Goal: Complete application form: Complete application form

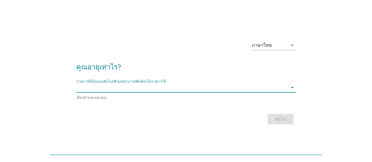
click at [144, 87] on input "รายการนี้เป็นแบบอัตโนมัติ คุณสามารถพิมพ์ลงในรายการนี้" at bounding box center [182, 87] width 212 height 9
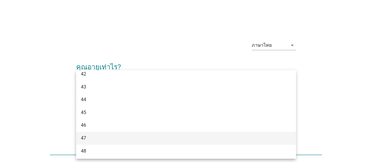
scroll to position [312, 0]
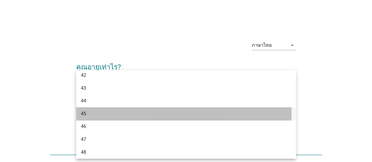
click at [89, 114] on div "45" at bounding box center [177, 113] width 193 height 7
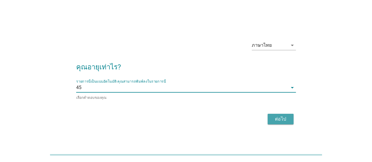
click at [271, 121] on button "ต่อไป" at bounding box center [281, 119] width 26 height 11
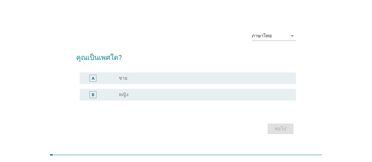
click at [105, 94] on div "B" at bounding box center [101, 94] width 34 height 7
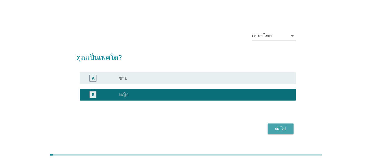
click at [290, 131] on button "ต่อไป" at bounding box center [281, 129] width 26 height 11
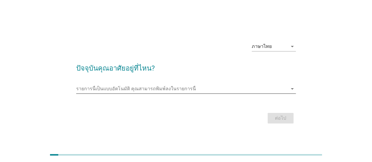
click at [258, 88] on input "รายการนี้เป็นแบบอัตโนมัติ คุณสามารถพิมพ์ลงในรายการนี้" at bounding box center [182, 88] width 212 height 9
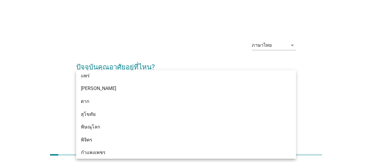
scroll to position [429, 0]
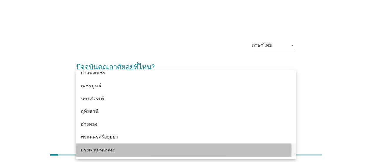
click at [115, 147] on div "กรุงเทพมหานคร" at bounding box center [177, 150] width 193 height 7
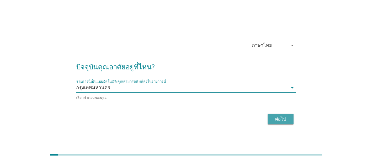
click at [283, 118] on div "ต่อไป" at bounding box center [281, 119] width 16 height 7
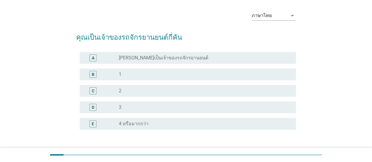
scroll to position [29, 0]
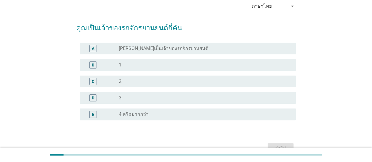
click at [129, 66] on div "radio_button_unchecked 1" at bounding box center [203, 65] width 168 height 6
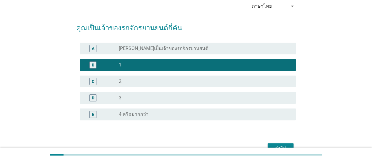
scroll to position [63, 0]
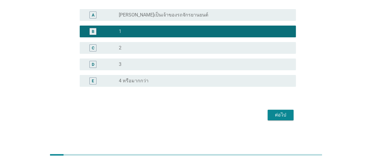
click at [287, 114] on div "ต่อไป" at bounding box center [281, 115] width 16 height 7
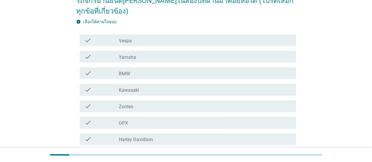
scroll to position [88, 0]
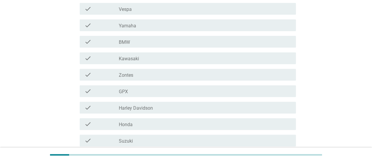
click at [172, 126] on div "check_box_outline_blank Honda" at bounding box center [205, 124] width 172 height 7
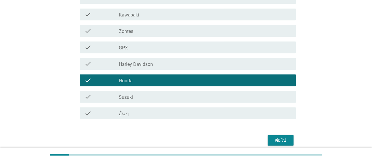
scroll to position [158, 0]
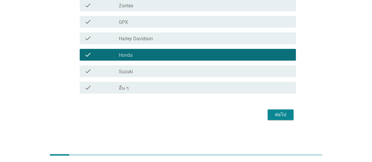
click at [283, 112] on div "ต่อไป" at bounding box center [281, 114] width 16 height 7
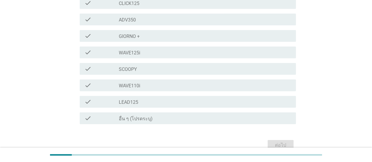
scroll to position [59, 0]
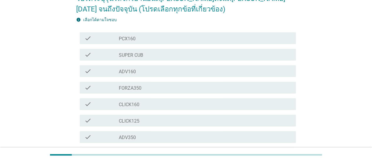
click at [186, 39] on div "check_box_outline_blank PCX160" at bounding box center [205, 38] width 172 height 7
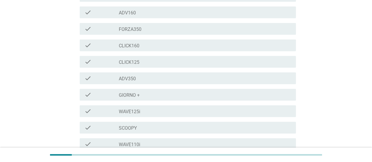
scroll to position [207, 0]
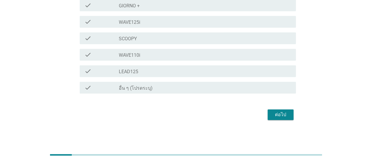
click at [288, 116] on div "ต่อไป" at bounding box center [281, 114] width 16 height 7
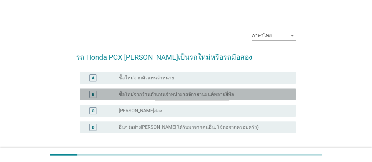
click at [248, 94] on div "radio_button_unchecked ซื้อใหม่จากร้านตัวแทนจำหน่ายรถจักรยานยนต์หลายยี่ห้อ" at bounding box center [203, 95] width 168 height 6
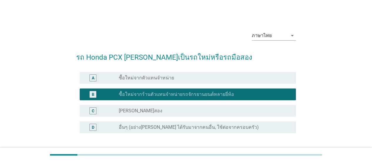
click at [240, 80] on div "radio_button_unchecked ซื้อใหม่จากตัวแทนจำหน่าย" at bounding box center [203, 78] width 168 height 6
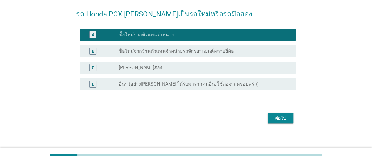
scroll to position [47, 0]
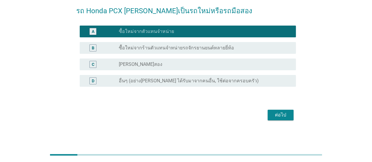
click at [286, 115] on div "ต่อไป" at bounding box center [281, 115] width 16 height 7
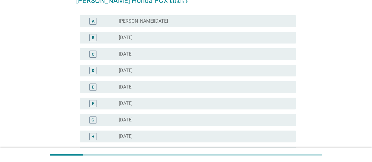
scroll to position [59, 0]
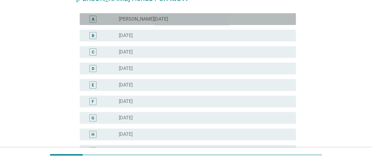
click at [207, 21] on div "radio_button_unchecked [PERSON_NAME][DATE]" at bounding box center [203, 19] width 168 height 6
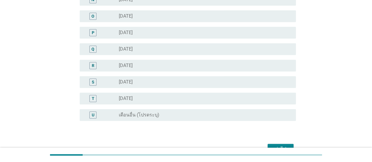
scroll to position [327, 0]
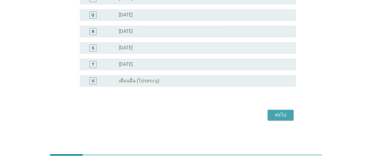
click at [280, 117] on div "ต่อไป" at bounding box center [281, 115] width 16 height 7
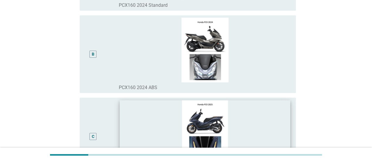
scroll to position [164, 0]
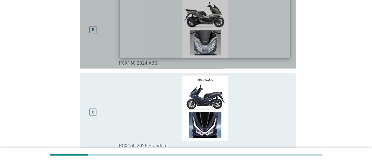
click at [155, 38] on img at bounding box center [205, 26] width 171 height 64
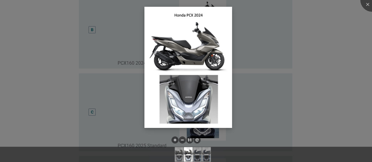
click at [198, 59] on img at bounding box center [189, 67] width 88 height 121
click at [100, 34] on div at bounding box center [186, 81] width 372 height 162
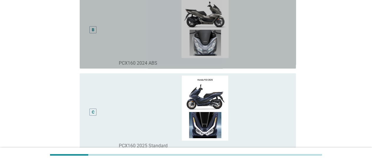
click at [89, 30] on div "B" at bounding box center [92, 29] width 7 height 7
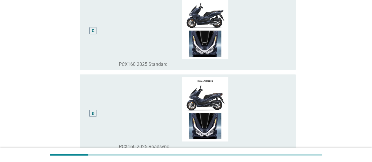
scroll to position [311, 0]
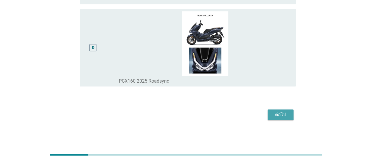
click at [276, 118] on button "ต่อไป" at bounding box center [281, 114] width 26 height 11
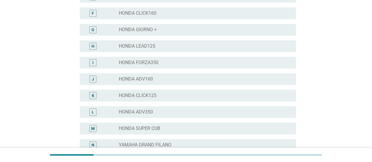
scroll to position [0, 0]
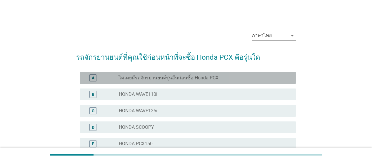
click at [233, 80] on div "radio_button_unchecked ไม่เคยมีรถจักรยานยนต์รุ่นอื่นก่อนซื้อ Honda PCX" at bounding box center [203, 78] width 168 height 6
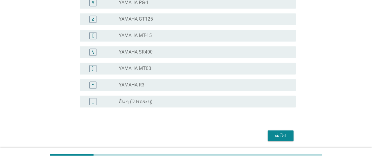
scroll to position [492, 0]
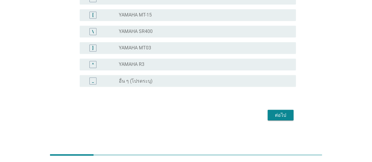
click at [280, 116] on div "ต่อไป" at bounding box center [281, 115] width 16 height 7
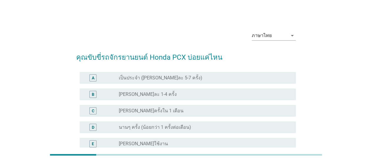
scroll to position [0, 0]
click at [218, 78] on div "radio_button_unchecked เป็นประจำ ([PERSON_NAME]ละ 5-7 ครั้ง)" at bounding box center [203, 78] width 168 height 6
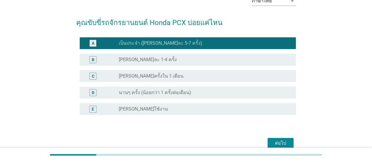
scroll to position [63, 0]
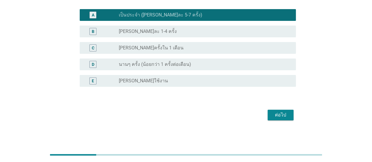
click at [281, 118] on div "ต่อไป" at bounding box center [281, 115] width 16 height 7
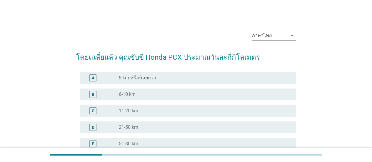
scroll to position [29, 0]
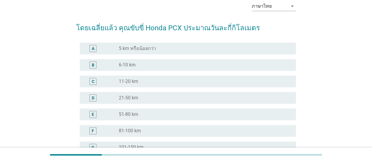
click at [215, 82] on div "radio_button_unchecked 11-20 km" at bounding box center [203, 82] width 168 height 6
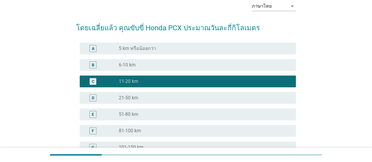
scroll to position [129, 0]
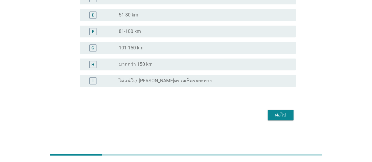
click at [287, 112] on div "ต่อไป" at bounding box center [281, 115] width 16 height 7
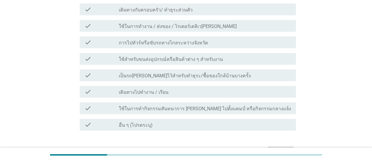
scroll to position [88, 0]
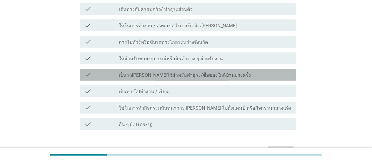
click at [213, 69] on div "check check_box_outline_blank เป็นรถ[PERSON_NAME]ไว้สำหรับทำธุระ/ซื้อของใกล้บ้า…" at bounding box center [188, 75] width 216 height 12
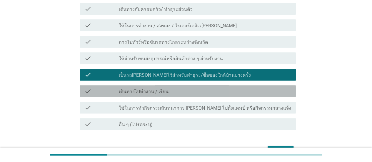
click at [185, 88] on div "check_box_outline_blank เดินทางไปทำงาน / เรียน" at bounding box center [205, 91] width 172 height 7
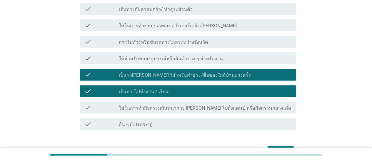
click at [283, 148] on div "ต่อไป" at bounding box center [281, 151] width 16 height 7
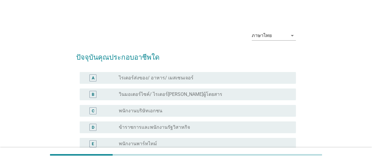
scroll to position [29, 0]
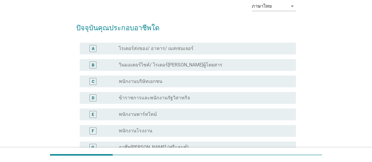
click at [203, 80] on div "radio_button_unchecked พนักงานบริษัทเอกชน" at bounding box center [203, 82] width 168 height 6
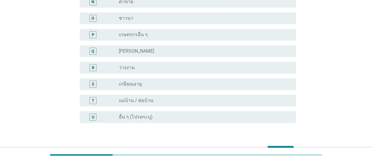
scroll to position [327, 0]
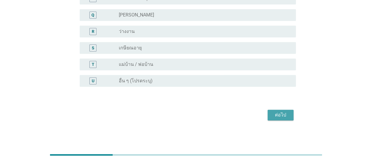
click at [288, 116] on div "ต่อไป" at bounding box center [281, 115] width 16 height 7
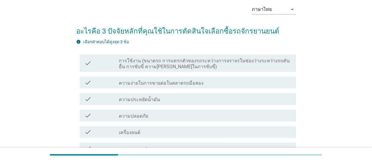
scroll to position [59, 0]
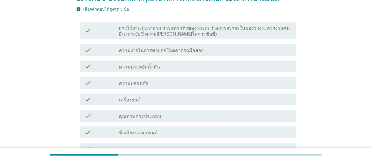
click at [204, 67] on div "check_box_outline_blank ความประหยัดน้ำมัน" at bounding box center [205, 66] width 172 height 7
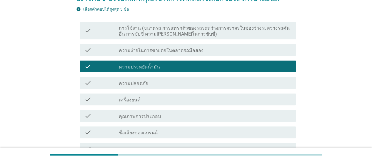
click at [208, 83] on div "check_box_outline_blank ความปลอดภัย" at bounding box center [205, 82] width 172 height 7
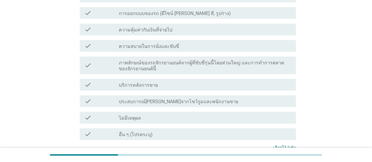
scroll to position [235, 0]
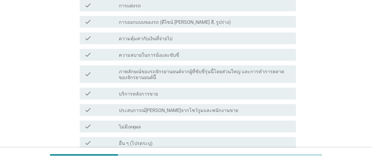
click at [222, 57] on div "check_box_outline_blank ความสบายในการนั่งและขับขี่" at bounding box center [205, 54] width 172 height 7
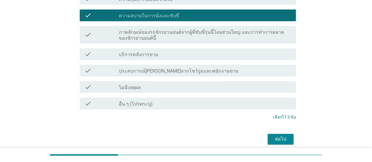
scroll to position [299, 0]
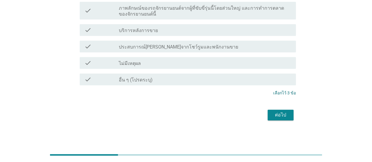
click at [282, 114] on div "ต่อไป" at bounding box center [281, 115] width 16 height 7
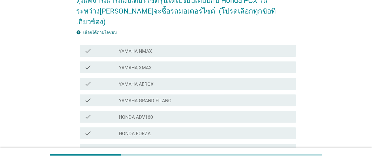
scroll to position [59, 0]
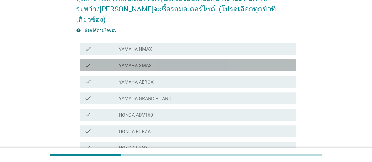
click at [185, 62] on div "check_box_outline_blank YAMAHA XMAX" at bounding box center [205, 65] width 172 height 7
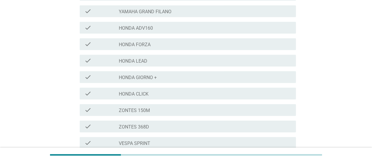
scroll to position [257, 0]
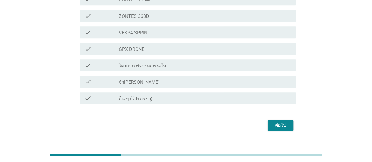
click at [287, 122] on div "ต่อไป" at bounding box center [281, 125] width 16 height 7
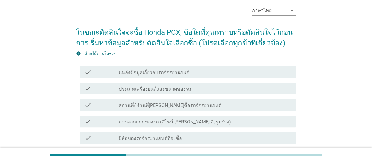
scroll to position [59, 0]
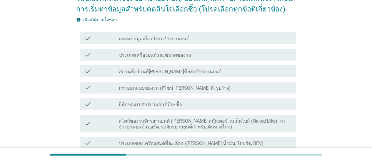
click at [217, 56] on div "check_box_outline_blank ประเภทเครื่องยนต์และขนาดของรถ" at bounding box center [205, 54] width 172 height 7
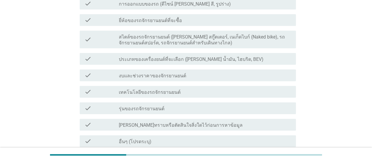
scroll to position [147, 0]
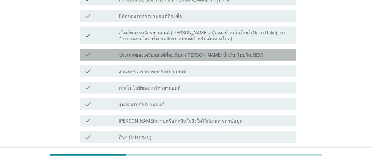
click at [239, 54] on div "check_box_outline_blank ประเภทของเครื่องยนต์ที่จะเลือก ([PERSON_NAME] น้ำมัน, ไ…" at bounding box center [205, 54] width 172 height 7
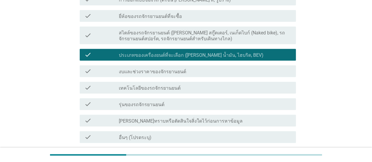
click at [187, 103] on div "check_box_outline_blank รุ่นของรถจักรยานยนต์" at bounding box center [205, 104] width 172 height 7
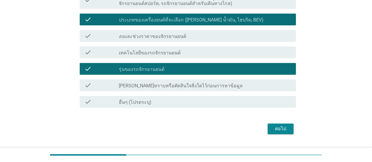
scroll to position [197, 0]
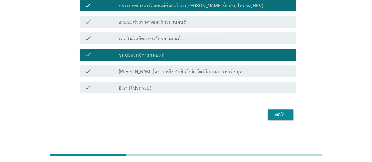
click at [283, 116] on div "ต่อไป" at bounding box center [281, 114] width 16 height 7
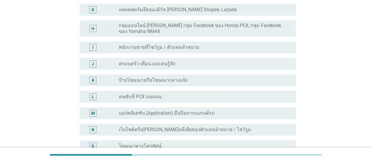
scroll to position [177, 0]
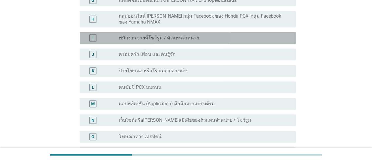
click at [267, 37] on div "radio_button_unchecked พนักงานขายที่โชว์รูม / ตัวแทนจำหน่าย" at bounding box center [203, 38] width 168 height 6
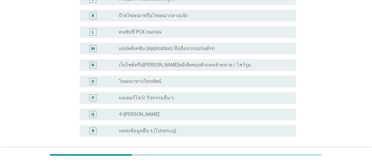
scroll to position [282, 0]
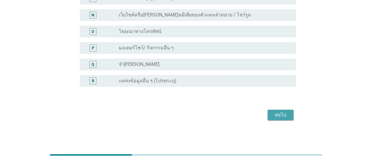
click at [275, 114] on div "ต่อไป" at bounding box center [281, 115] width 16 height 7
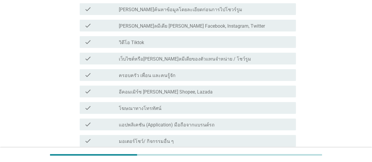
scroll to position [88, 0]
click at [251, 62] on div "check check_box_outline_blank เว็บไซต์หรือ[PERSON_NAME]ลมีเดียของตัวแทนจําหน่าย…" at bounding box center [188, 58] width 216 height 12
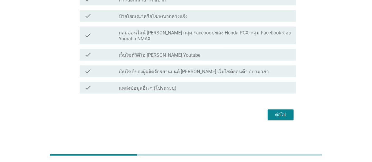
scroll to position [233, 0]
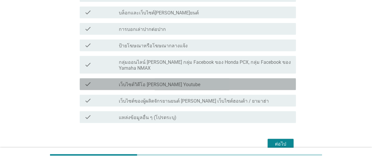
click at [205, 87] on div "check_box_outline_blank เว็บไซต์วิดีโอ [PERSON_NAME] Youtube" at bounding box center [205, 84] width 172 height 7
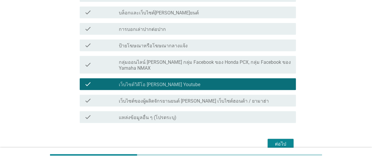
click at [271, 65] on label "กลุ่มออนไลน์ [PERSON_NAME] กลุ่ม Facebook ของ Honda PCX, กลุ่ม Facebook ของ Yam…" at bounding box center [205, 65] width 172 height 12
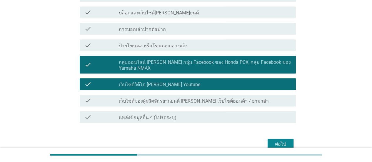
click at [279, 141] on div "ต่อไป" at bounding box center [281, 144] width 16 height 7
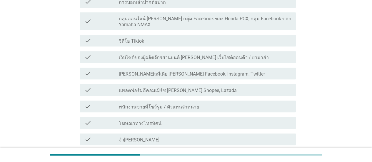
scroll to position [235, 0]
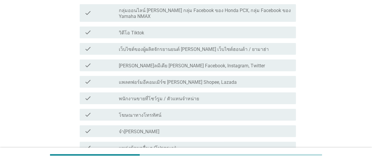
click at [265, 15] on label "กลุ่มออนไลน์ [PERSON_NAME] กลุ่ม Facebook ของ Honda PCX, กลุ่ม Facebook ของ Yam…" at bounding box center [205, 14] width 172 height 12
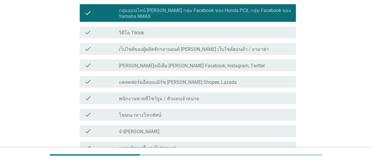
click at [243, 99] on div "check_box_outline_blank พนักงานขายที่โชว์รูม / ตัวแทนจำหน่าย" at bounding box center [205, 98] width 172 height 7
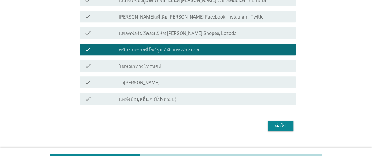
scroll to position [296, 0]
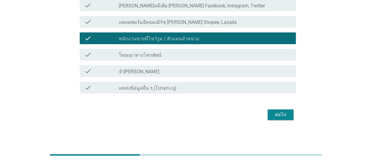
click at [274, 112] on div "ต่อไป" at bounding box center [281, 114] width 16 height 7
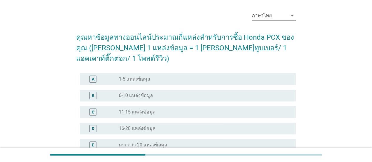
scroll to position [29, 0]
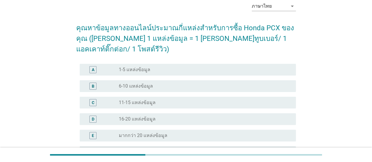
drag, startPoint x: 164, startPoint y: 59, endPoint x: 160, endPoint y: 59, distance: 3.6
click at [164, 67] on div "radio_button_unchecked 1-5 แหล่งข้อมูล" at bounding box center [203, 70] width 168 height 6
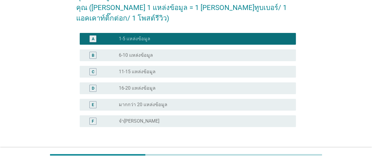
scroll to position [90, 0]
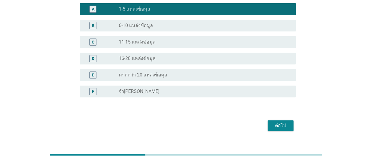
click at [283, 122] on div "ต่อไป" at bounding box center [281, 125] width 16 height 7
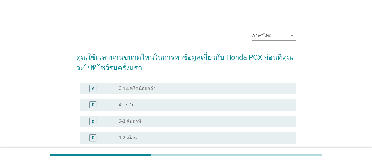
scroll to position [59, 0]
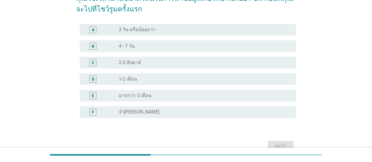
click at [237, 62] on div "radio_button_unchecked 2-3 สัปดาห์" at bounding box center [203, 63] width 168 height 6
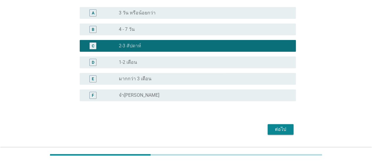
scroll to position [90, 0]
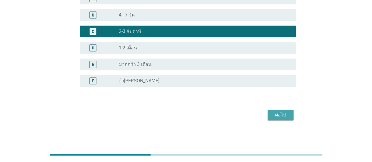
click at [281, 114] on div "ต่อไป" at bounding box center [281, 115] width 16 height 7
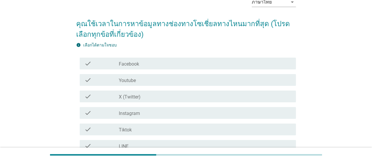
scroll to position [59, 0]
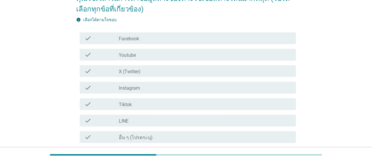
click at [168, 39] on div "check_box_outline_blank Facebook" at bounding box center [205, 38] width 172 height 7
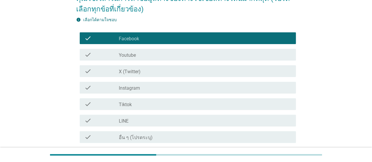
click at [170, 52] on div "check_box_outline_blank Youtube" at bounding box center [205, 54] width 172 height 7
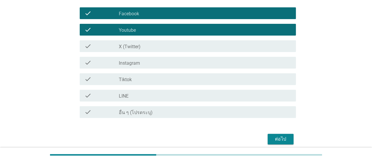
scroll to position [108, 0]
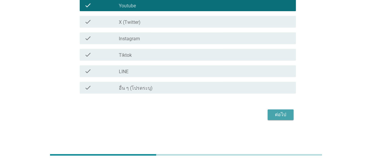
click at [288, 114] on div "ต่อไป" at bounding box center [281, 114] width 16 height 7
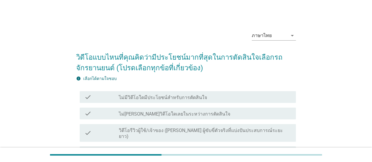
scroll to position [59, 0]
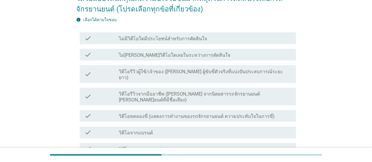
click at [276, 71] on div "check_box_outline_blank วิดีโอรีวิวผู้ใช้/เจ้าของ ([PERSON_NAME] ผู้ขับขี่ตัวจร…" at bounding box center [205, 74] width 172 height 13
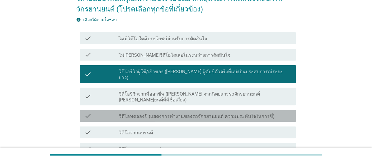
click at [273, 112] on div "check_box_outline_blank วิดีโอทดลองขี่ (แสดงการทํางานของรถจักรยานยนต์ ความประทั…" at bounding box center [205, 115] width 172 height 7
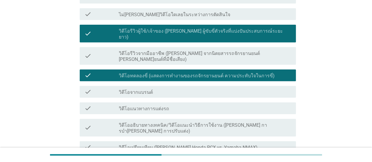
scroll to position [147, 0]
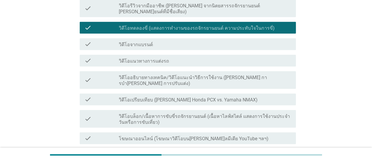
click at [287, 96] on div "check_box_outline_blank วิดีโอเปรียบเทียบ ([PERSON_NAME] Honda PCX vs. Yamaha N…" at bounding box center [205, 99] width 172 height 7
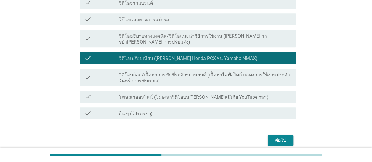
scroll to position [197, 0]
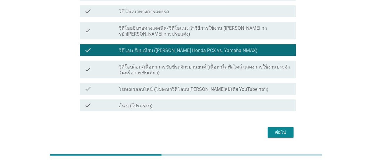
click at [278, 129] on div "ต่อไป" at bounding box center [281, 132] width 16 height 7
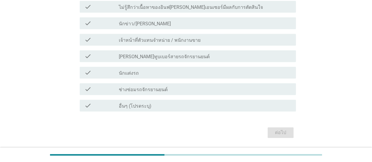
scroll to position [118, 0]
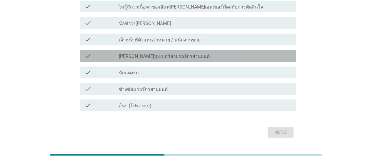
click at [238, 52] on div "check_box_outline_blank [PERSON_NAME]ทูบเบอร์สายรถจักรยานยนต์" at bounding box center [205, 55] width 172 height 7
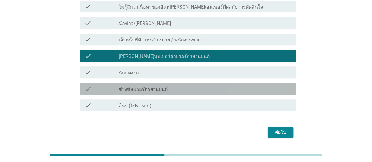
click at [218, 85] on div "check_box_outline_blank ช่างซ่อมรถจักรยานยนต์" at bounding box center [205, 88] width 172 height 7
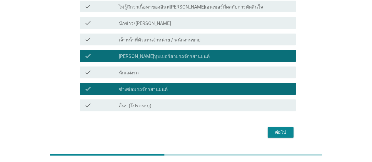
click at [283, 129] on div "ต่อไป" at bounding box center [281, 132] width 16 height 7
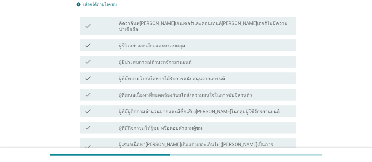
scroll to position [88, 0]
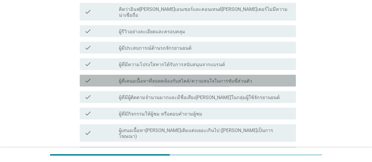
click at [289, 77] on div "check_box_outline_blank ผู้ที่เสนอเนื้อหาที่สอดคล้องกับสไตล์/ความสนใจในการขับขี…" at bounding box center [205, 80] width 172 height 7
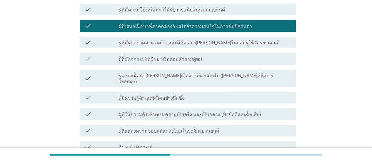
scroll to position [147, 0]
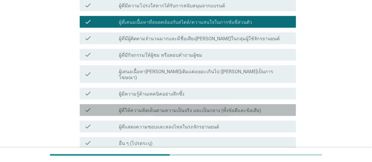
click at [281, 107] on div "check_box_outline_blank ผู้ที่ให้ความคิดเห็นตามความเป็นจริง และเป็นกลาง (ทั้งข้…" at bounding box center [205, 110] width 172 height 7
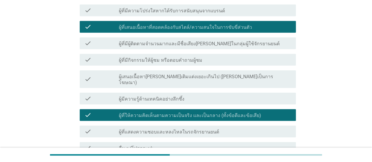
scroll to position [191, 0]
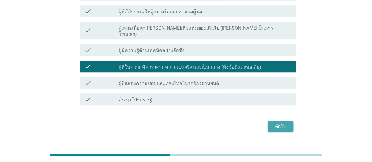
click at [284, 123] on div "ต่อไป" at bounding box center [281, 126] width 16 height 7
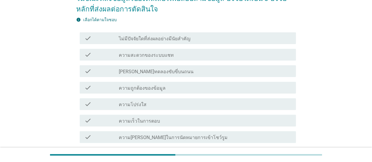
scroll to position [88, 0]
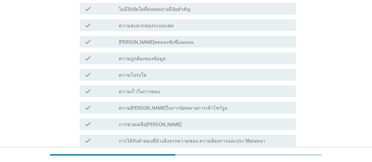
click at [235, 93] on div "check_box_outline_blank ความเร็วในการตอบ" at bounding box center [205, 91] width 172 height 7
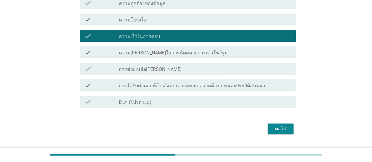
scroll to position [147, 0]
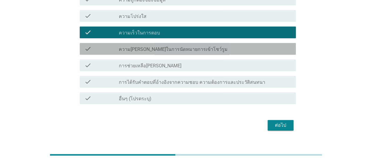
click at [263, 49] on div "check_box_outline_blank ความ[PERSON_NAME]ในการนัดหมายการเข้าโชว์รูม" at bounding box center [205, 48] width 172 height 7
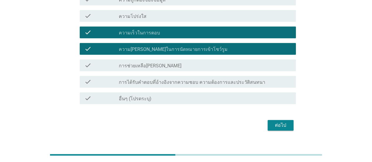
click at [268, 66] on div "check_box_outline_blank การช่วยเหลือ[PERSON_NAME]" at bounding box center [205, 65] width 172 height 7
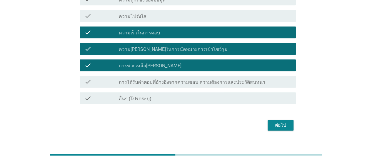
click at [280, 126] on div "ต่อไป" at bounding box center [281, 125] width 16 height 7
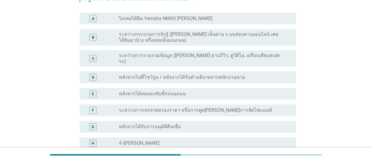
scroll to position [88, 0]
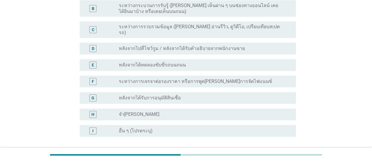
click at [268, 46] on div "radio_button_unchecked หลังจากไปที่โชว์รูม / หลังจากได้รับคำอธิบายจากพนักงานขาย" at bounding box center [203, 49] width 168 height 6
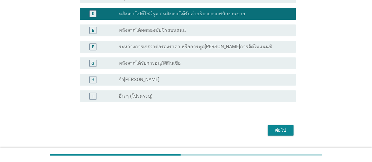
scroll to position [134, 0]
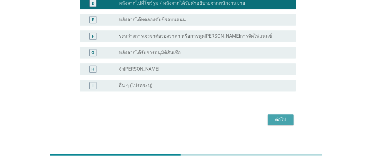
click at [275, 116] on div "ต่อไป" at bounding box center [281, 119] width 16 height 7
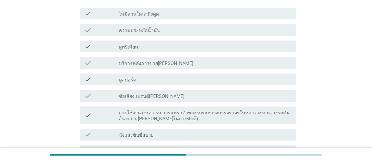
scroll to position [88, 0]
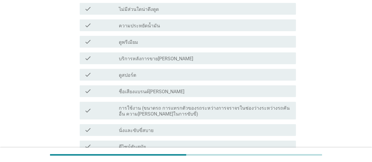
click at [186, 41] on div "check_box_outline_blank ดูพรีเมียม" at bounding box center [205, 41] width 172 height 7
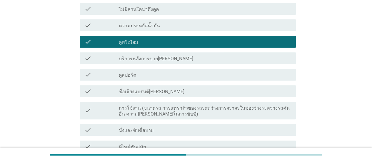
click at [205, 74] on div "check_box_outline_blank ดูสปอร์ต" at bounding box center [205, 74] width 172 height 7
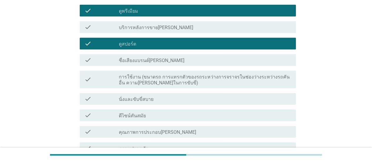
scroll to position [147, 0]
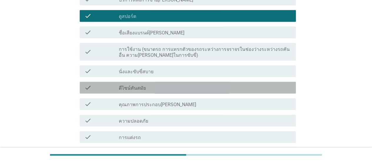
click at [177, 85] on div "check_box_outline_blank ดีไซน์ทันสมัย" at bounding box center [205, 87] width 172 height 7
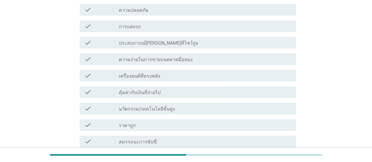
scroll to position [324, 0]
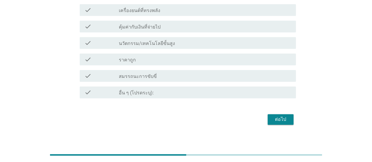
click at [277, 119] on div "ต่อไป" at bounding box center [281, 119] width 16 height 7
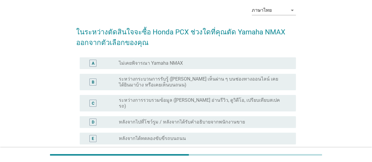
scroll to position [59, 0]
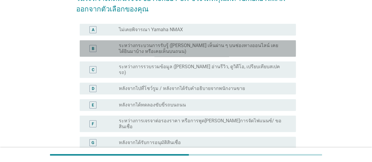
click at [275, 51] on label "ระหว่างกระบวนการรับรู้ ([PERSON_NAME] เห็นผ่าน ๆ บนช่องทางออนไลน์ เคยได้ยินมาบ้…" at bounding box center [203, 49] width 168 height 12
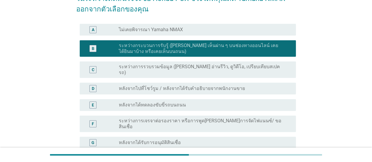
scroll to position [144, 0]
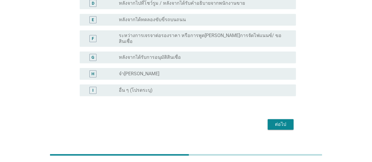
click at [290, 119] on button "ต่อไป" at bounding box center [281, 124] width 26 height 11
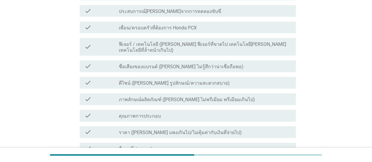
scroll to position [353, 0]
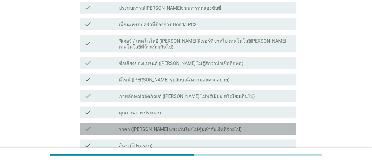
click at [224, 125] on div "check_box_outline_blank ราคา ([PERSON_NAME] แพงเกินไป/ไม่คุ้มค่ากับเงินที่จ่ายไ…" at bounding box center [205, 128] width 172 height 7
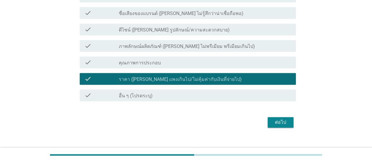
scroll to position [405, 0]
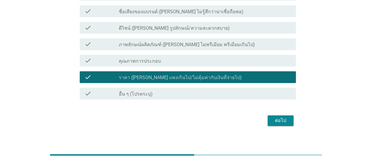
click at [284, 117] on div "ต่อไป" at bounding box center [281, 120] width 16 height 7
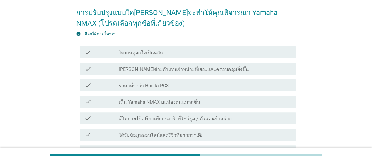
scroll to position [59, 0]
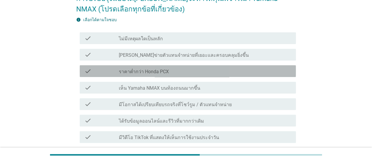
click at [214, 72] on div "check_box_outline_blank ราคาต่ำกว่า Honda PCX" at bounding box center [205, 71] width 172 height 7
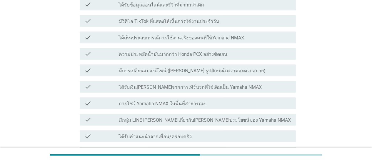
scroll to position [177, 0]
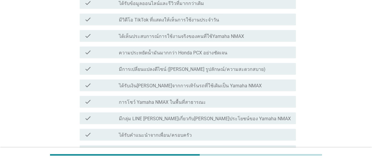
click at [249, 51] on div "check_box_outline_blank ความประหยัดน้ำมันมากกว่า Honda PCX อย่างชัดเจน" at bounding box center [205, 52] width 172 height 7
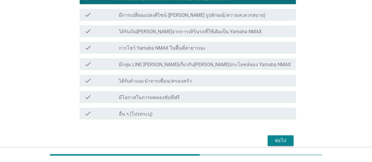
scroll to position [257, 0]
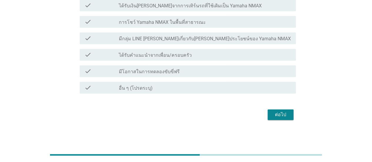
click at [287, 115] on div "ต่อไป" at bounding box center [281, 114] width 16 height 7
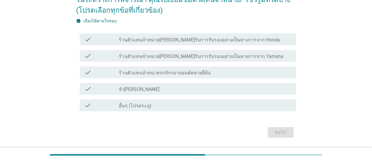
scroll to position [59, 0]
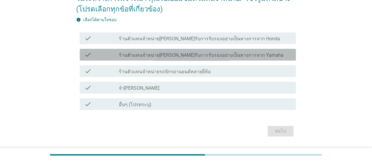
click at [245, 57] on label "ร้านตัวแทนจำหน่าย[PERSON_NAME]รับการรับรองอย่างเป็นทางการจาก Yamaha" at bounding box center [201, 55] width 165 height 6
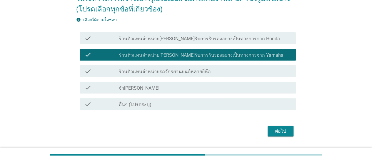
click at [275, 41] on div "check_box_outline_blank ร้านตัวแทนจำหน่าย[PERSON_NAME]รับการรับรองอย่างเป็นทางก…" at bounding box center [205, 38] width 172 height 7
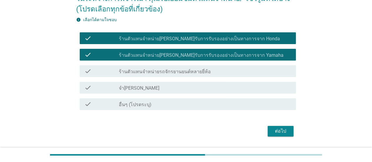
click at [287, 133] on div "ต่อไป" at bounding box center [281, 131] width 16 height 7
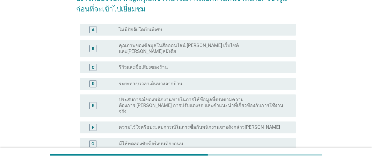
click at [258, 64] on div "radio_button_unchecked รีวิวและชื่อเสียงของร้าน" at bounding box center [203, 67] width 168 height 6
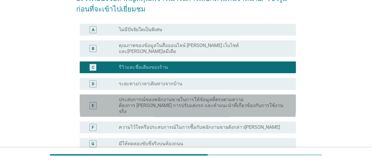
click at [244, 99] on label "ประสบการณ์ของพนักงานขายในการให้ข้อมูลที่ตรงตามความต้องการ [PERSON_NAME] การปรับ…" at bounding box center [203, 106] width 168 height 18
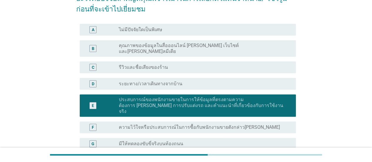
scroll to position [177, 0]
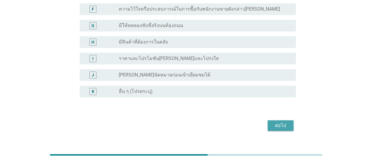
click at [277, 122] on div "ต่อไป" at bounding box center [281, 125] width 16 height 7
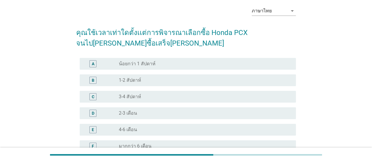
scroll to position [59, 0]
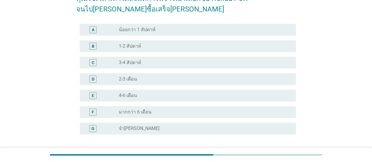
click at [245, 97] on div "radio_button_unchecked 4-6 เดือน" at bounding box center [203, 96] width 168 height 6
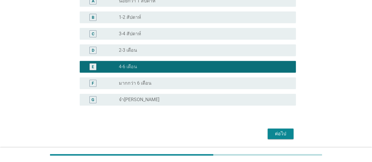
scroll to position [107, 0]
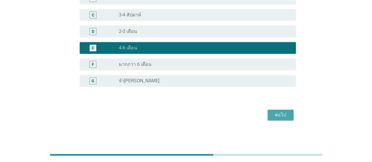
click at [278, 117] on div "ต่อไป" at bounding box center [281, 115] width 16 height 7
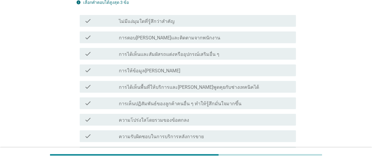
scroll to position [88, 0]
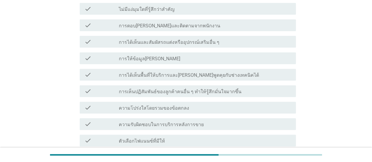
click at [234, 60] on div "check_box_outline_blank การให้ข้อมูล[PERSON_NAME]" at bounding box center [205, 58] width 172 height 7
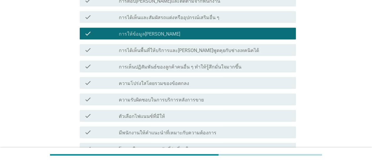
scroll to position [147, 0]
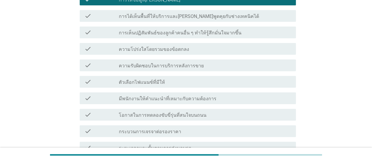
click at [236, 101] on div "check_box_outline_blank มีพนักงานให้คำแนะนำที่เหมาะกับความต้องการ" at bounding box center [205, 98] width 172 height 7
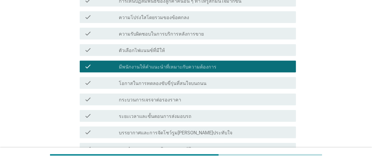
scroll to position [235, 0]
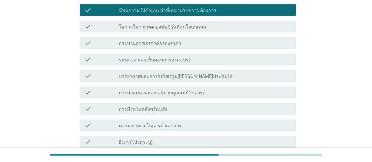
click at [219, 92] on div "check_box_outline_blank การนำเสนอรถและอธิบายคุณสมบัติของรถ" at bounding box center [205, 92] width 172 height 7
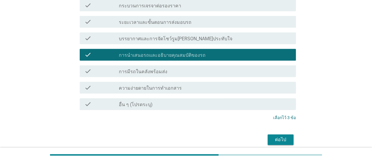
scroll to position [298, 0]
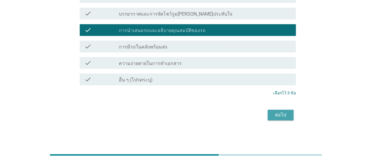
click at [280, 114] on div "ต่อไป" at bounding box center [281, 115] width 16 height 7
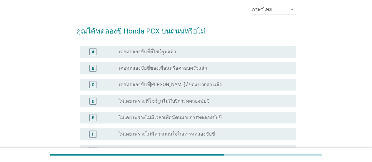
scroll to position [59, 0]
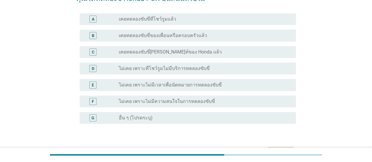
click at [218, 53] on div "radio_button_unchecked เคยทดลองขับขี่[PERSON_NAME]ท์ของ Honda แล้ว" at bounding box center [203, 52] width 168 height 6
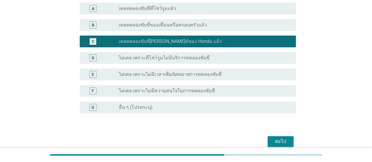
scroll to position [96, 0]
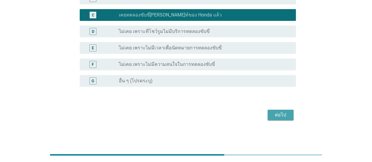
click at [273, 113] on div "ต่อไป" at bounding box center [281, 115] width 16 height 7
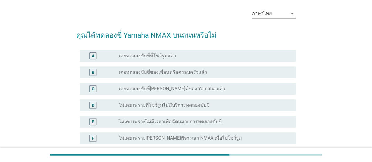
scroll to position [59, 0]
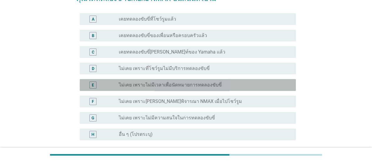
click at [206, 84] on label "ไม่เคย เพราะไม่มีเวลาเพื่อนัดหมายการทดลองขับขี่" at bounding box center [170, 85] width 103 height 6
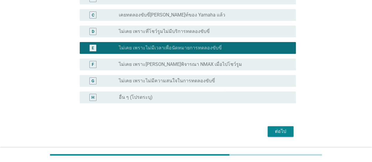
scroll to position [112, 0]
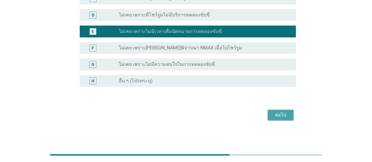
click at [276, 117] on div "ต่อไป" at bounding box center [281, 115] width 16 height 7
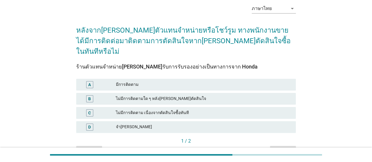
scroll to position [51, 0]
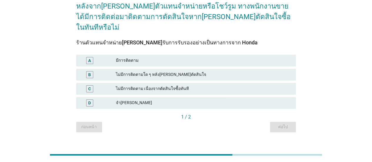
click at [148, 57] on div "มีการติดตาม" at bounding box center [203, 60] width 175 height 7
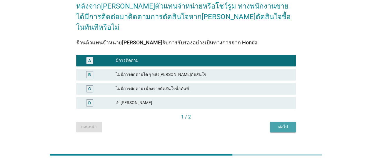
click at [276, 122] on button "ต่อไป" at bounding box center [283, 127] width 26 height 11
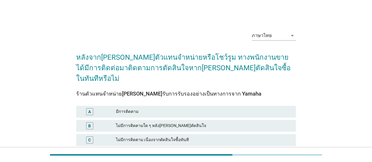
scroll to position [29, 0]
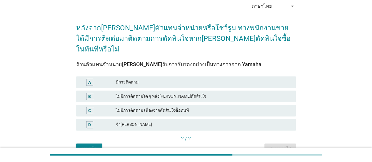
click at [181, 121] on div "จำ[PERSON_NAME]" at bounding box center [203, 124] width 175 height 7
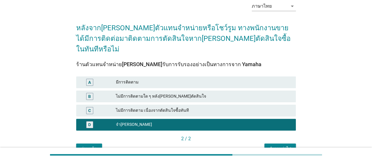
click at [281, 146] on div "คำถามต่อไป" at bounding box center [280, 149] width 22 height 6
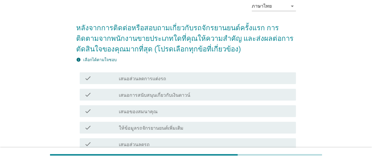
scroll to position [59, 0]
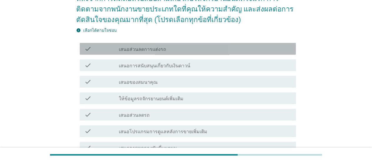
click at [190, 44] on div "check check_box_outline_blank เสนอส่วนลดการแต่งรถ" at bounding box center [188, 49] width 216 height 12
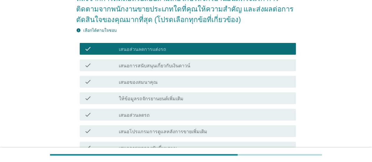
click at [193, 116] on div "check_box_outline_blank เสนอส่วนลดรถ" at bounding box center [205, 114] width 172 height 7
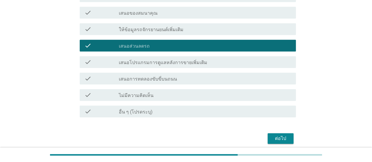
scroll to position [147, 0]
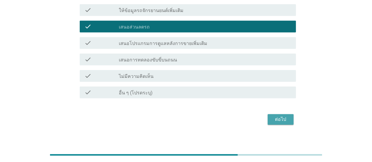
click at [279, 121] on div "ต่อไป" at bounding box center [281, 119] width 16 height 7
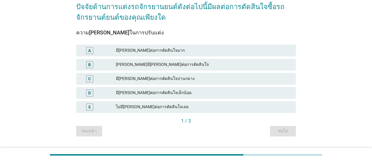
scroll to position [59, 0]
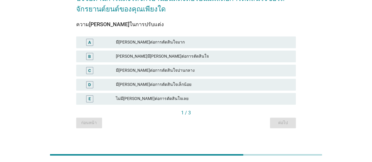
click at [205, 44] on div "มี[PERSON_NAME]ต่อการตัดสินใจมาก" at bounding box center [203, 42] width 175 height 7
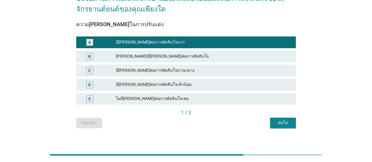
click at [285, 127] on button "ต่อไป" at bounding box center [283, 123] width 26 height 11
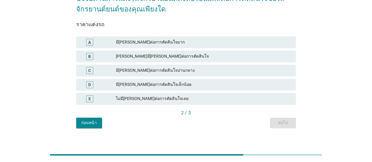
click at [171, 58] on div "[PERSON_NAME]มี[PERSON_NAME]ต่อการตัดสินใจ" at bounding box center [203, 56] width 175 height 7
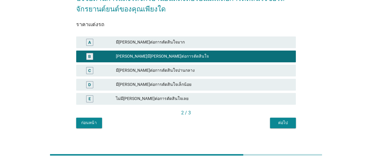
click at [282, 121] on button "ต่อไป" at bounding box center [283, 123] width 26 height 11
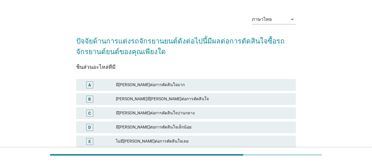
scroll to position [29, 0]
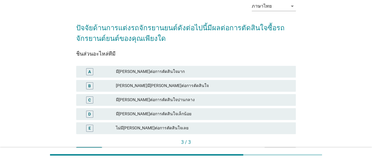
click at [199, 83] on div "[PERSON_NAME]มี[PERSON_NAME]ต่อการตัดสินใจ" at bounding box center [203, 85] width 175 height 7
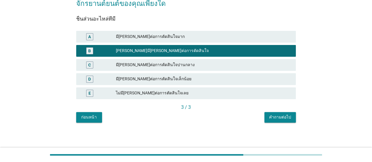
scroll to position [65, 0]
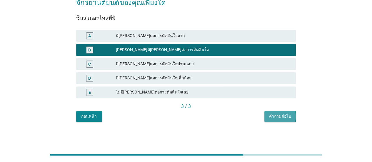
click at [273, 119] on div "คำถามต่อไป" at bounding box center [280, 116] width 22 height 6
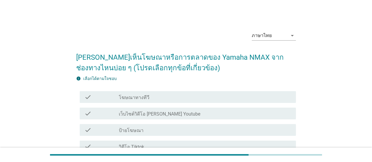
scroll to position [59, 0]
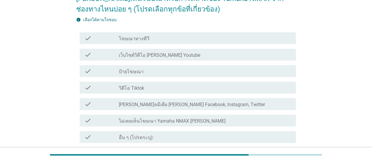
click at [170, 53] on label "เว็บไซต์วิดีโอ [PERSON_NAME] Youtube" at bounding box center [160, 55] width 82 height 6
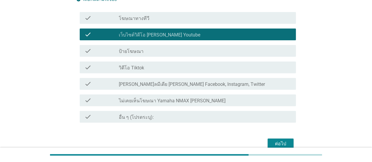
scroll to position [88, 0]
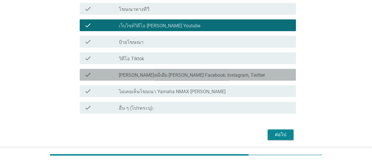
click at [203, 73] on label "[PERSON_NAME]ลมีเดีย [PERSON_NAME] Facebook, Instagram, Twitter" at bounding box center [192, 75] width 146 height 6
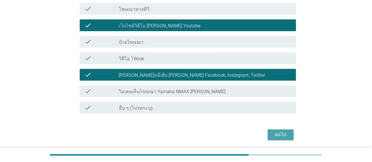
click at [273, 137] on div "ต่อไป" at bounding box center [281, 134] width 16 height 7
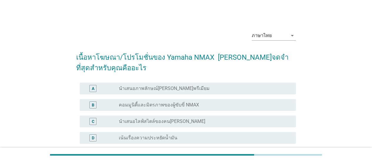
scroll to position [29, 0]
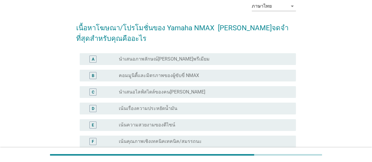
click at [236, 58] on div "radio_button_unchecked นำเสนอภาพลักษณ์[PERSON_NAME]พรีเมียม" at bounding box center [203, 59] width 168 height 6
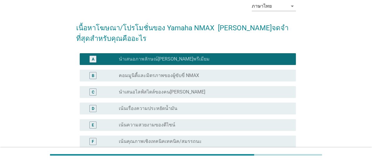
click at [211, 107] on div "radio_button_unchecked เน้นเรื่องความประหยัดน้ำมัน" at bounding box center [203, 109] width 168 height 6
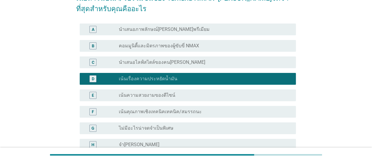
scroll to position [88, 0]
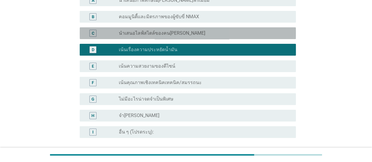
click at [205, 28] on div "C radio_button_unchecked นำเสนอไลฟ์สไตล์ของคน[PERSON_NAME]" at bounding box center [188, 33] width 216 height 12
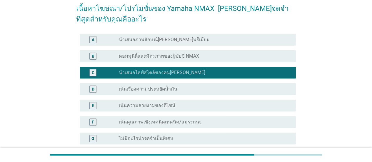
scroll to position [0, 0]
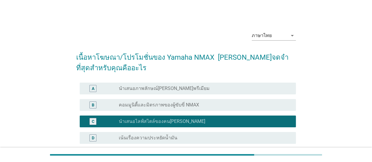
click at [214, 88] on div "radio_button_unchecked นำเสนอภาพลักษณ์[PERSON_NAME]พรีเมียม" at bounding box center [203, 89] width 168 height 6
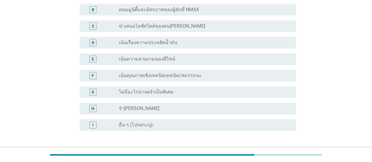
scroll to position [140, 0]
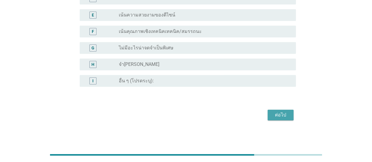
click at [283, 114] on div "ต่อไป" at bounding box center [281, 115] width 16 height 7
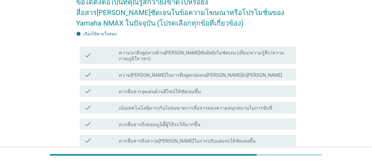
scroll to position [59, 0]
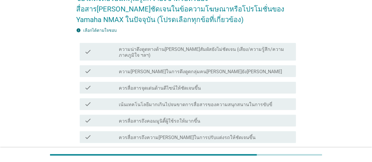
click at [237, 68] on div "check_box_outline_blank ความ[PERSON_NAME]ในการดึงดูดกลุ่มคน[PERSON_NAME]ยัง[PER…" at bounding box center [205, 71] width 172 height 7
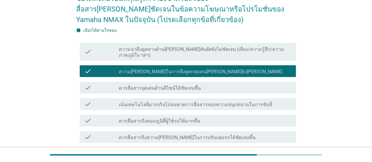
scroll to position [88, 0]
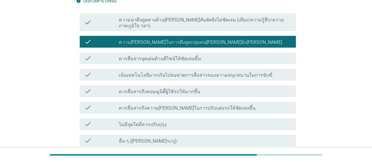
click at [163, 105] on label "ควรสื่อสารถึงความ[PERSON_NAME]ในการปรับแต่งรถให้ชัดเจนขึ้น" at bounding box center [187, 108] width 137 height 6
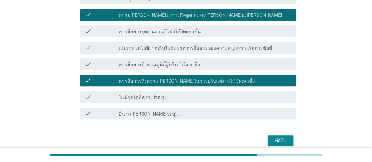
scroll to position [135, 0]
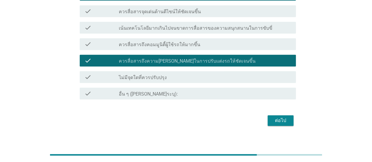
click at [273, 117] on div "ต่อไป" at bounding box center [281, 120] width 16 height 7
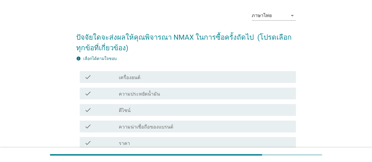
scroll to position [29, 0]
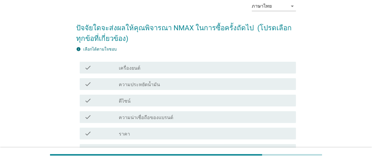
click at [151, 82] on label "ความประหยัดน้ำมัน" at bounding box center [139, 85] width 41 height 6
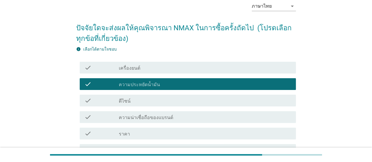
click at [226, 66] on div "check_box_outline_blank เครื่องยนต์" at bounding box center [205, 67] width 172 height 7
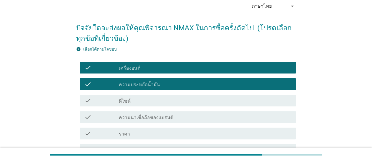
click at [244, 104] on div "check check_box_outline_blank ดีไซน์" at bounding box center [188, 101] width 216 height 12
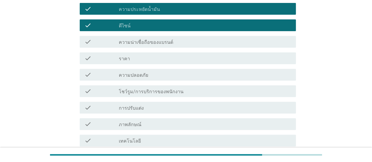
scroll to position [265, 0]
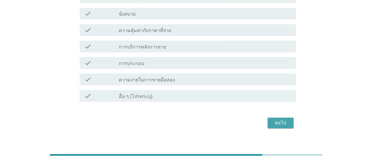
click at [285, 124] on div "ต่อไป" at bounding box center [281, 123] width 16 height 7
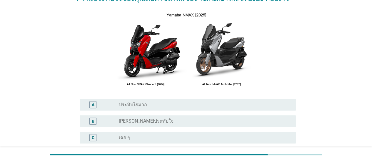
scroll to position [88, 0]
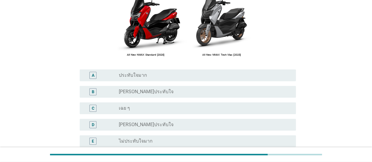
click at [177, 95] on div "radio_button_unchecked [PERSON_NAME]ประทับใจ" at bounding box center [205, 91] width 172 height 7
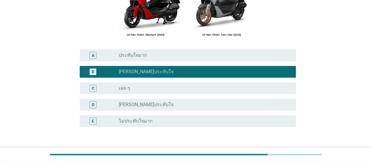
scroll to position [149, 0]
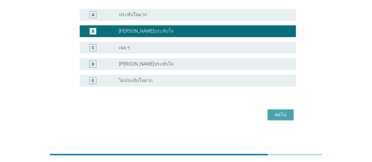
click at [277, 116] on div "ต่อไป" at bounding box center [281, 114] width 16 height 7
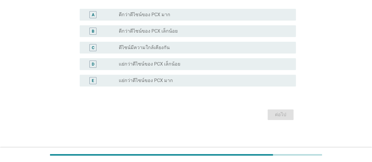
scroll to position [0, 0]
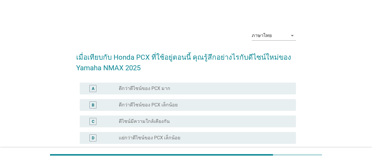
click at [225, 105] on div "radio_button_unchecked ดีกว่าดีไซน์ของ PCX เล็กน้อย" at bounding box center [203, 105] width 168 height 6
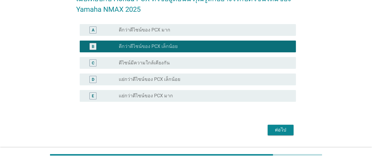
scroll to position [74, 0]
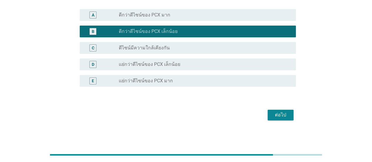
click at [278, 117] on div "ต่อไป" at bounding box center [281, 115] width 16 height 7
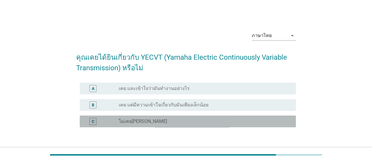
click at [150, 120] on label "ไม่เคย[PERSON_NAME]" at bounding box center [143, 122] width 48 height 6
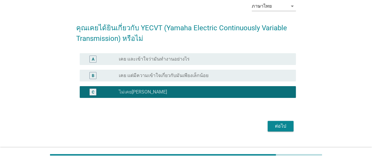
scroll to position [41, 0]
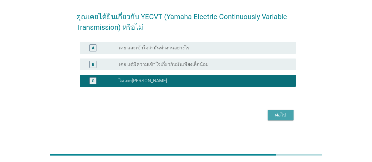
click at [285, 116] on div "ต่อไป" at bounding box center [281, 115] width 16 height 7
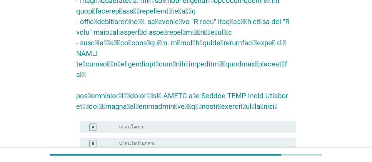
scroll to position [224, 0]
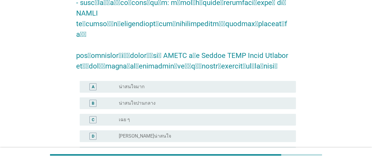
drag, startPoint x: 162, startPoint y: 62, endPoint x: 202, endPoint y: 65, distance: 39.8
click at [162, 100] on div "radio_button_unchecked น่าสนใจปานกลาง" at bounding box center [203, 103] width 168 height 6
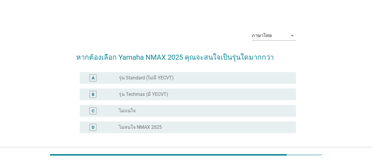
click at [188, 93] on div "radio_button_unchecked รุ่น Techmax (มี YECVT)" at bounding box center [203, 95] width 168 height 6
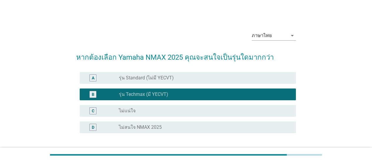
scroll to position [47, 0]
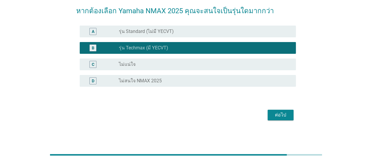
click at [288, 117] on div "ต่อไป" at bounding box center [281, 115] width 16 height 7
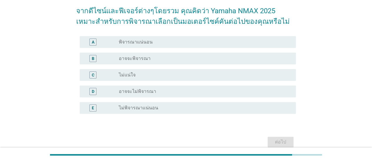
scroll to position [0, 0]
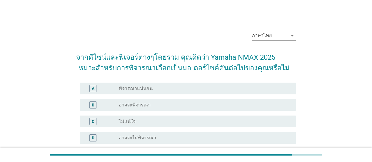
click at [183, 107] on div "radio_button_unchecked อาจจะพิจารณา" at bounding box center [203, 105] width 168 height 6
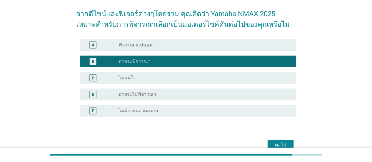
scroll to position [74, 0]
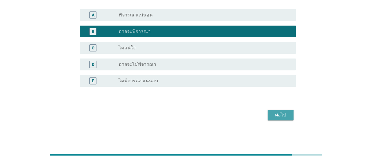
click at [282, 117] on div "ต่อไป" at bounding box center [281, 115] width 16 height 7
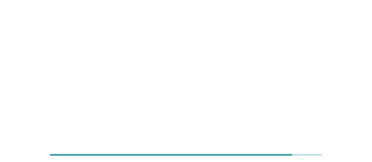
scroll to position [0, 0]
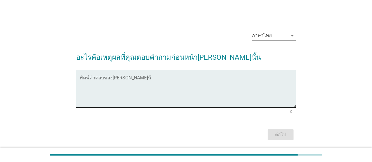
click at [192, 98] on textarea "พิมพ์คำตอบของคุณ ที่นี่" at bounding box center [188, 92] width 216 height 31
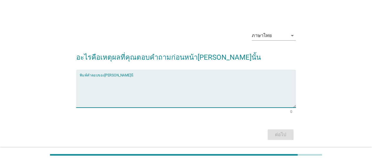
type textarea "ข"
type textarea "-"
click at [278, 134] on div "ต่อไป" at bounding box center [281, 134] width 16 height 7
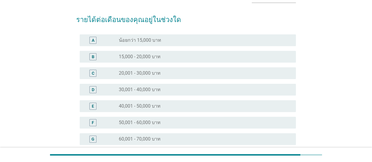
scroll to position [59, 0]
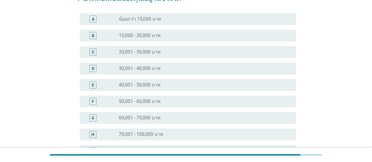
click at [164, 87] on div "radio_button_unchecked 40,001 - 50,000 บาท" at bounding box center [203, 85] width 168 height 6
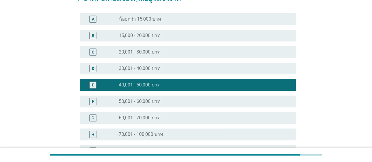
scroll to position [129, 0]
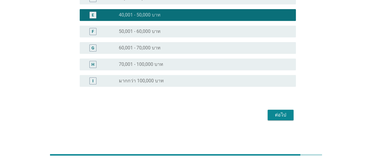
click at [281, 118] on div "ต่อไป" at bounding box center [281, 115] width 16 height 7
